Goal: Information Seeking & Learning: Understand process/instructions

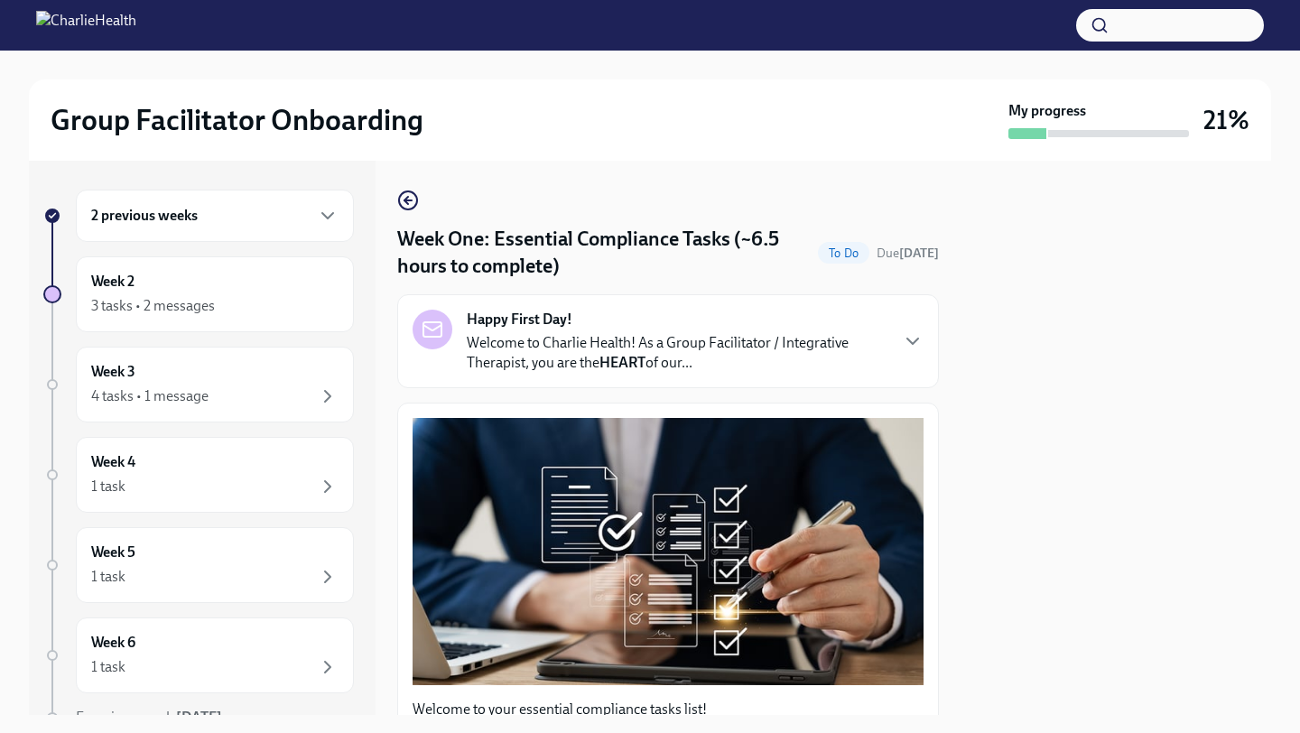
scroll to position [4220, 0]
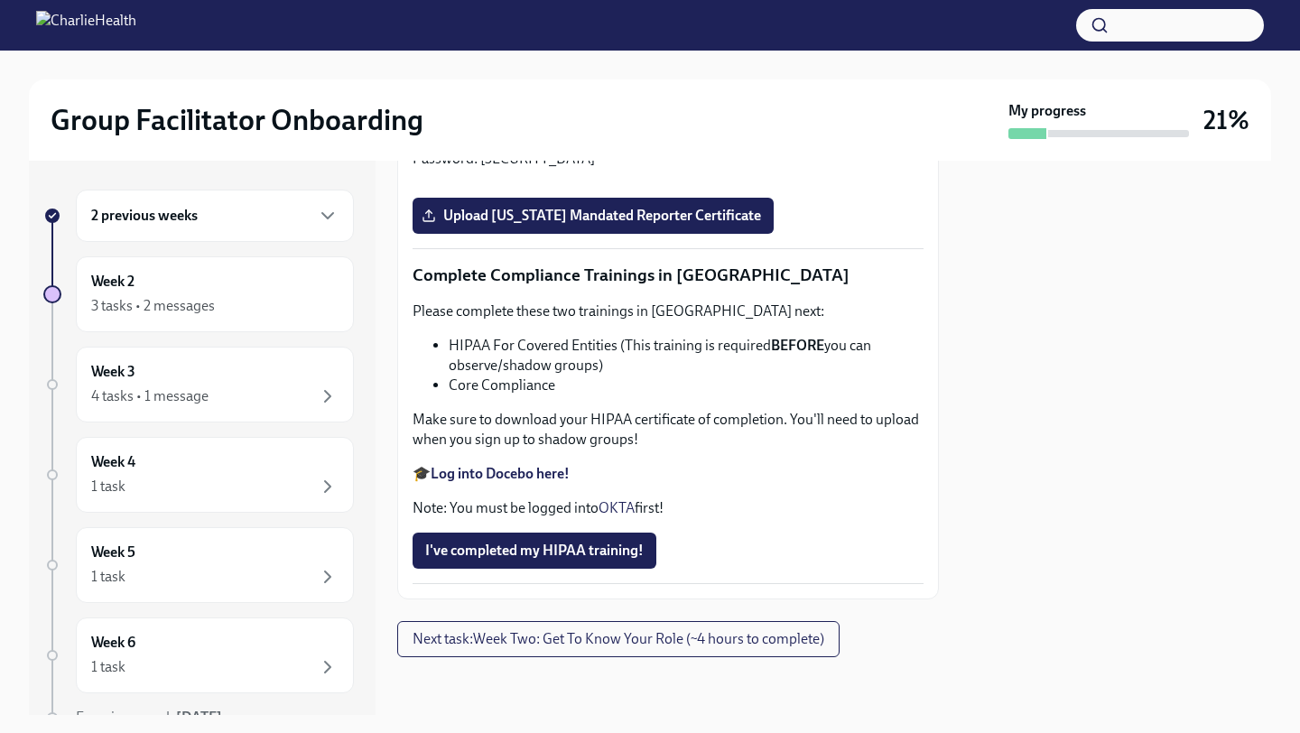
scroll to position [3524, 0]
click at [509, 107] on strong "Log into Relias here" at bounding box center [492, 98] width 123 height 17
click at [555, 225] on span "Upload [US_STATE] Mandated Reporter Certificate" at bounding box center [593, 216] width 336 height 18
click at [0, 0] on input "Upload [US_STATE] Mandated Reporter Certificate" at bounding box center [0, 0] width 0 height 0
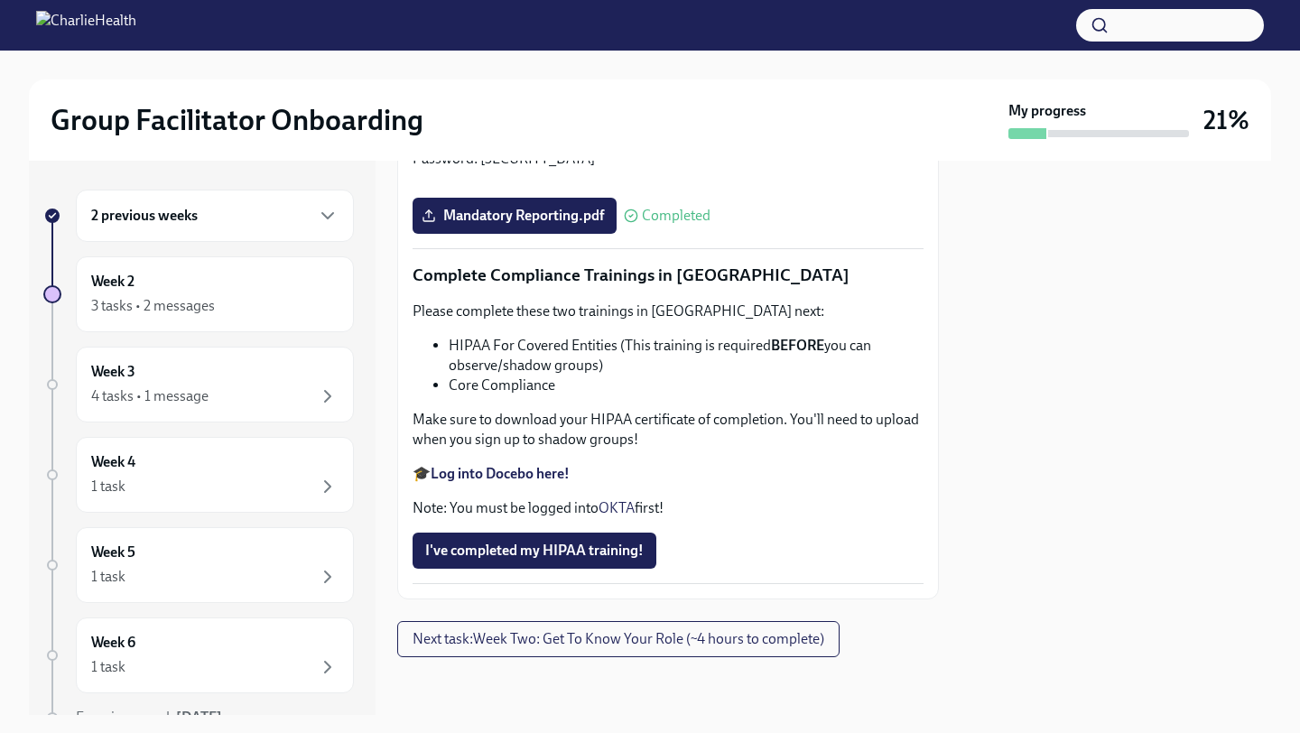
scroll to position [3518, 0]
click at [514, 107] on strong "Log into Relias here" at bounding box center [492, 98] width 123 height 17
click at [533, 473] on strong "Log into Docebo here!" at bounding box center [500, 473] width 139 height 17
